Goal: Transaction & Acquisition: Purchase product/service

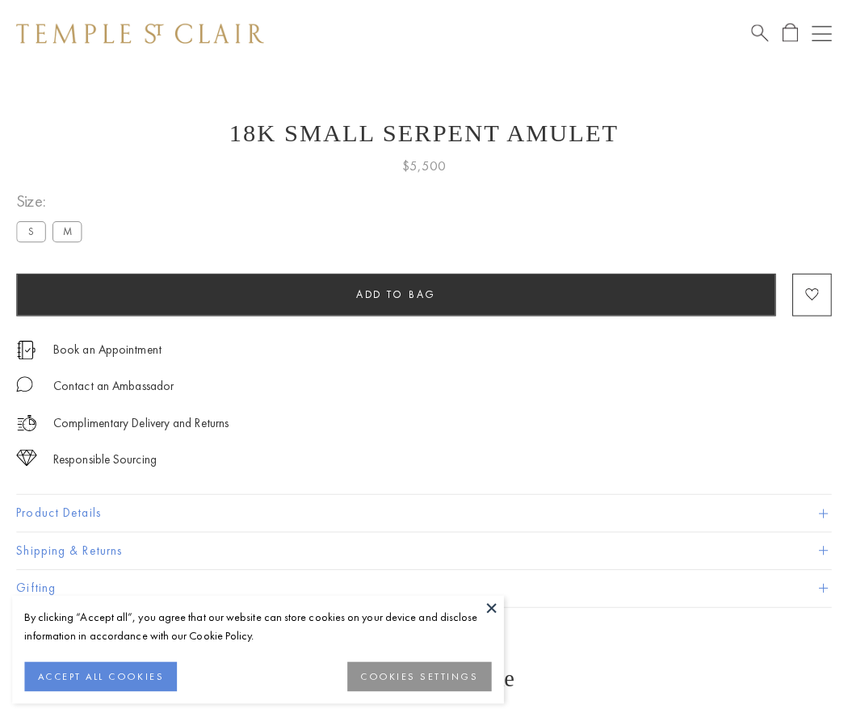
scroll to position [2, 0]
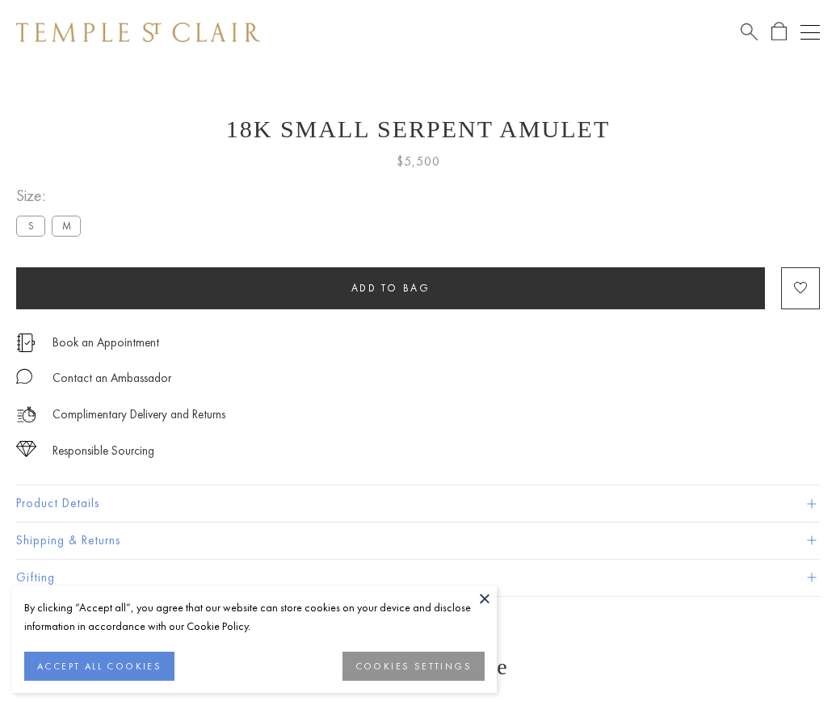
click at [390, 287] on span "Add to bag" at bounding box center [390, 288] width 79 height 14
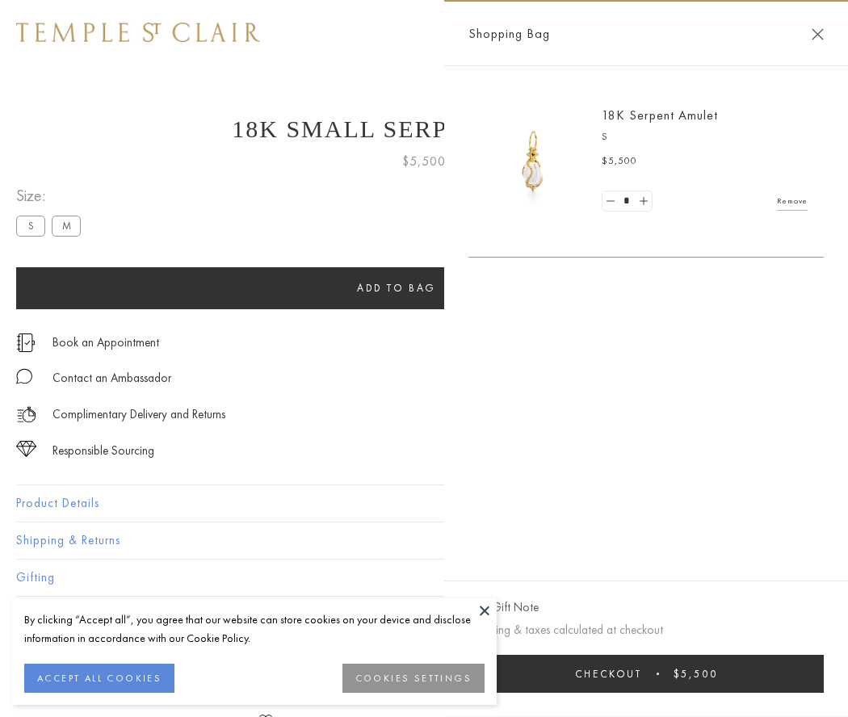
click at [642, 674] on span "Checkout" at bounding box center [608, 674] width 67 height 14
